Goal: Information Seeking & Learning: Learn about a topic

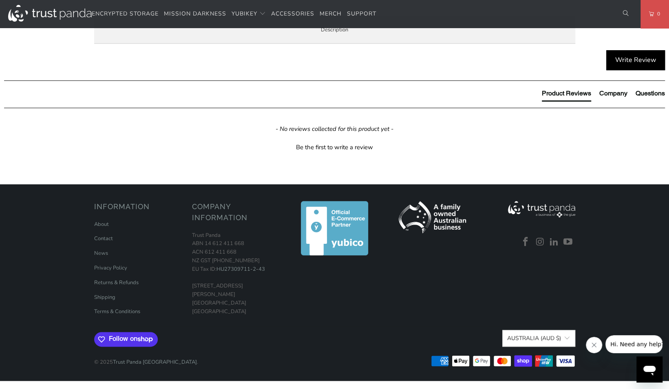
scroll to position [612, 0]
click at [593, 348] on icon "Close message from company" at bounding box center [594, 345] width 7 height 7
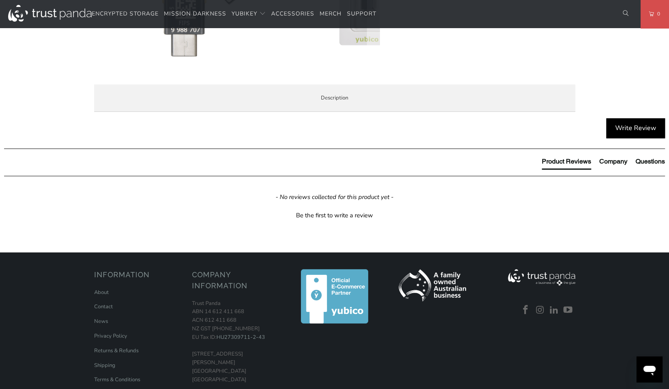
scroll to position [367, 0]
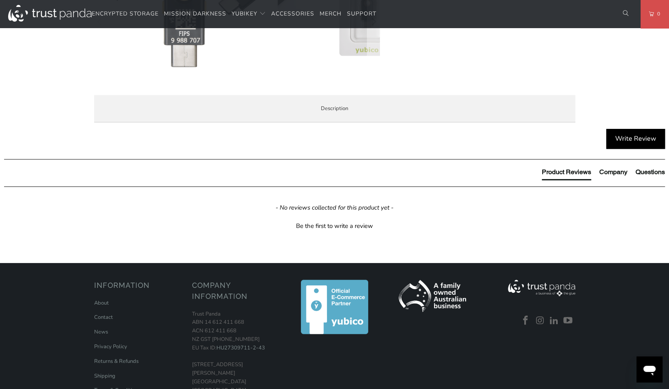
click at [0, 0] on span "Local Service & Support" at bounding box center [0, 0] width 0 height 0
click at [0, 0] on span "Enterprise and Government" at bounding box center [0, 0] width 0 height 0
drag, startPoint x: 228, startPoint y: 144, endPoint x: 179, endPoint y: 148, distance: 48.3
click at [0, 0] on li "Specifications" at bounding box center [0, 0] width 0 height 0
click at [0, 0] on span "Overview" at bounding box center [0, 0] width 0 height 0
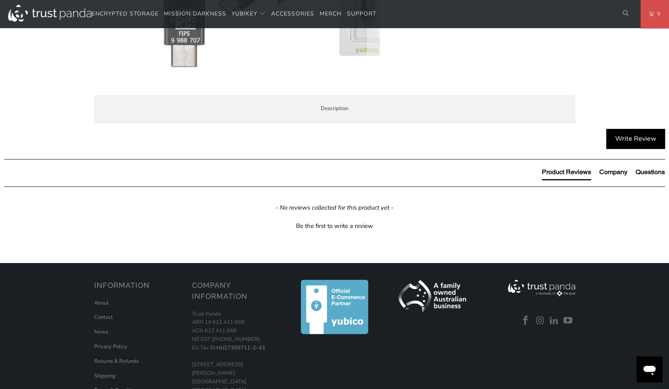
click at [0, 0] on p "The YubiKey 5 FIPS Series is a hardware based authentication solution that prov…" at bounding box center [0, 0] width 0 height 0
click at [0, 0] on li "Specifications" at bounding box center [0, 0] width 0 height 0
drag, startPoint x: 174, startPoint y: 147, endPoint x: 217, endPoint y: 144, distance: 42.6
click at [0, 0] on span "Enterprise and Government" at bounding box center [0, 0] width 0 height 0
click at [0, 0] on li "Local Service & Support" at bounding box center [0, 0] width 0 height 0
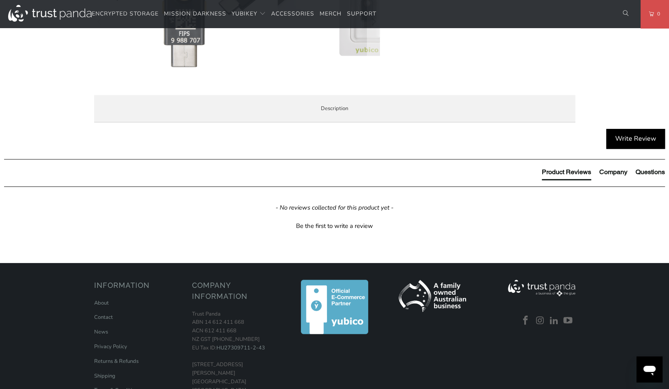
click at [0, 0] on li "Enterprise and Government" at bounding box center [0, 0] width 0 height 0
click at [0, 0] on span "Specifications" at bounding box center [0, 0] width 0 height 0
click at [0, 0] on span "Overview" at bounding box center [0, 0] width 0 height 0
click at [0, 0] on li "Specifications" at bounding box center [0, 0] width 0 height 0
drag, startPoint x: 167, startPoint y: 149, endPoint x: 210, endPoint y: 154, distance: 43.1
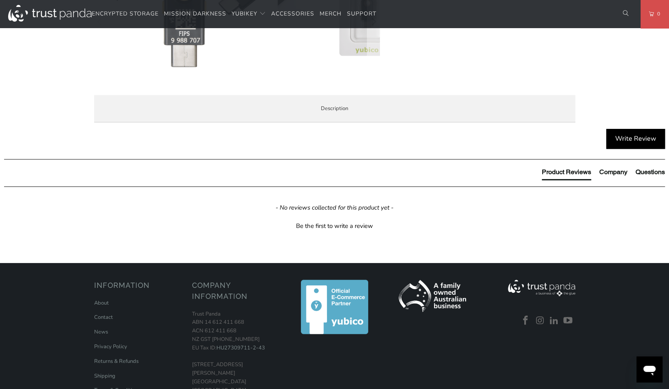
click at [0, 0] on div "YubiKeys are made in [GEOGRAPHIC_DATA] and [GEOGRAPHIC_DATA] ([GEOGRAPHIC_DATA]…" at bounding box center [0, 0] width 0 height 0
click at [0, 0] on span "Enterprise and Government" at bounding box center [0, 0] width 0 height 0
click at [0, 0] on li "Local Service & Support" at bounding box center [0, 0] width 0 height 0
